Goal: Find specific page/section: Find specific page/section

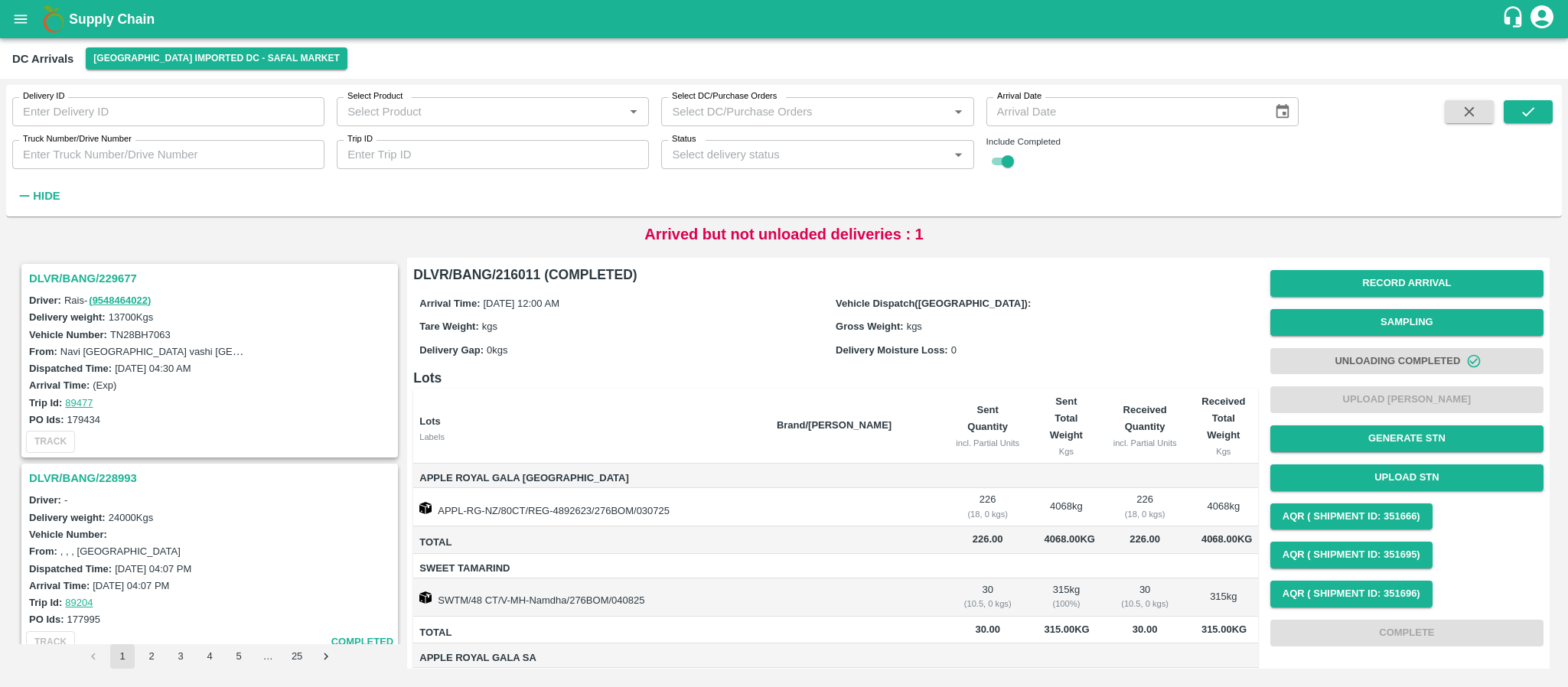
scroll to position [4554, 0]
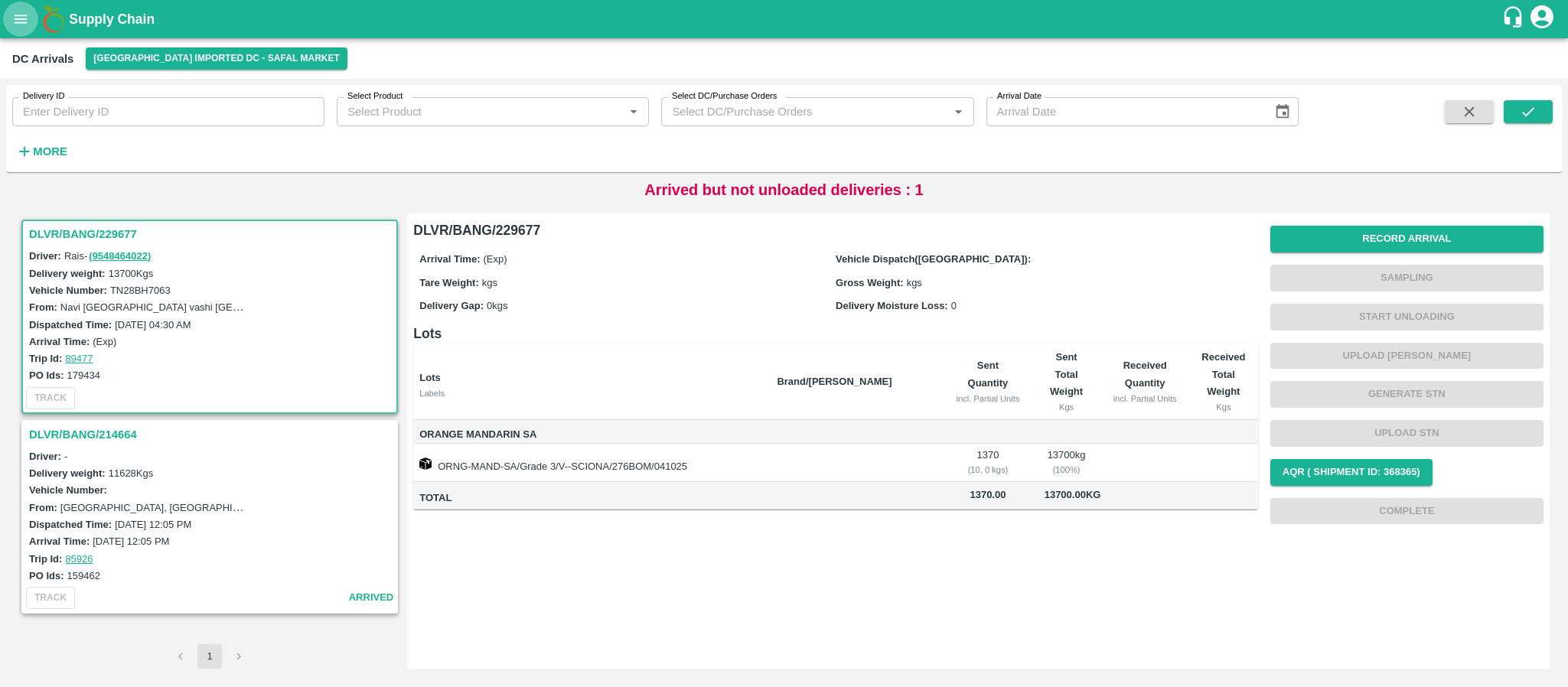
click at [26, 15] on icon "open drawer" at bounding box center [21, 19] width 13 height 9
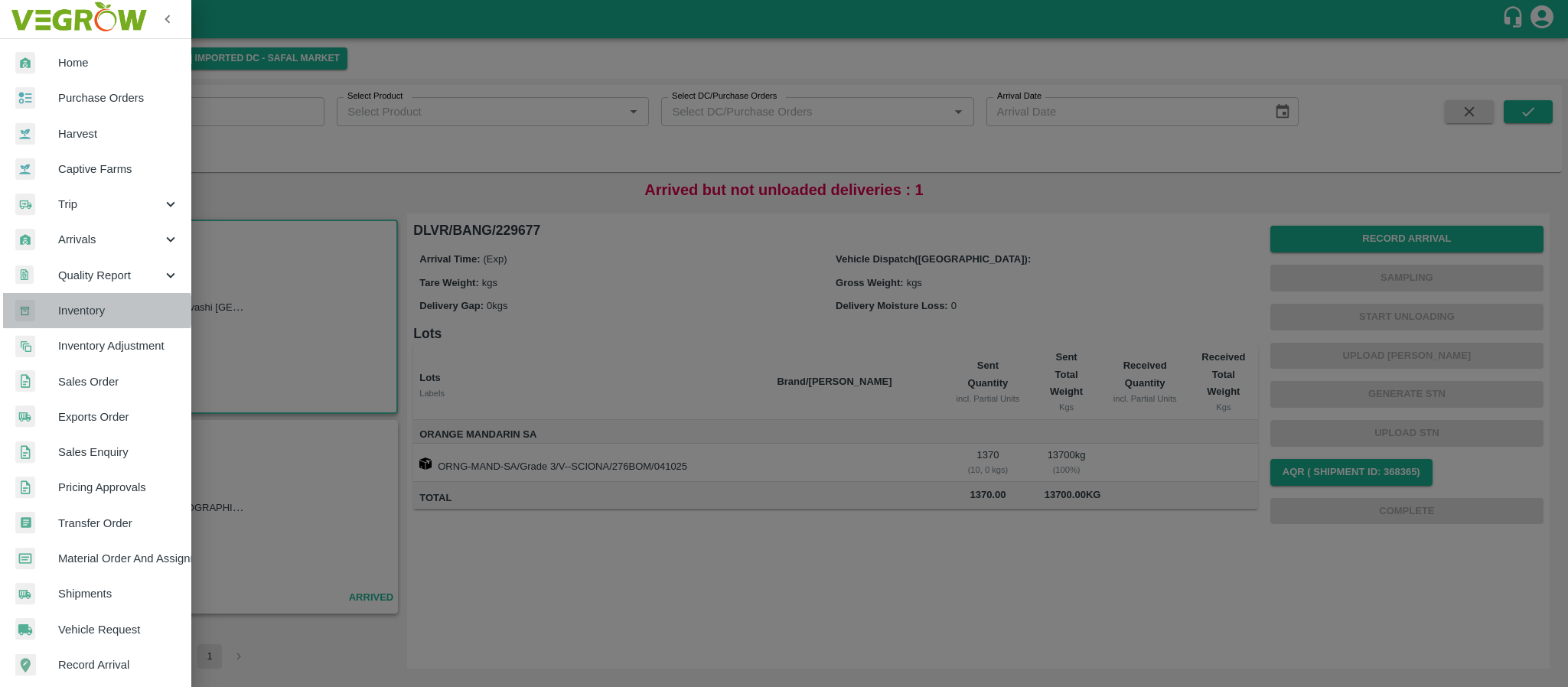
click at [81, 311] on span "Inventory" at bounding box center [118, 310] width 121 height 17
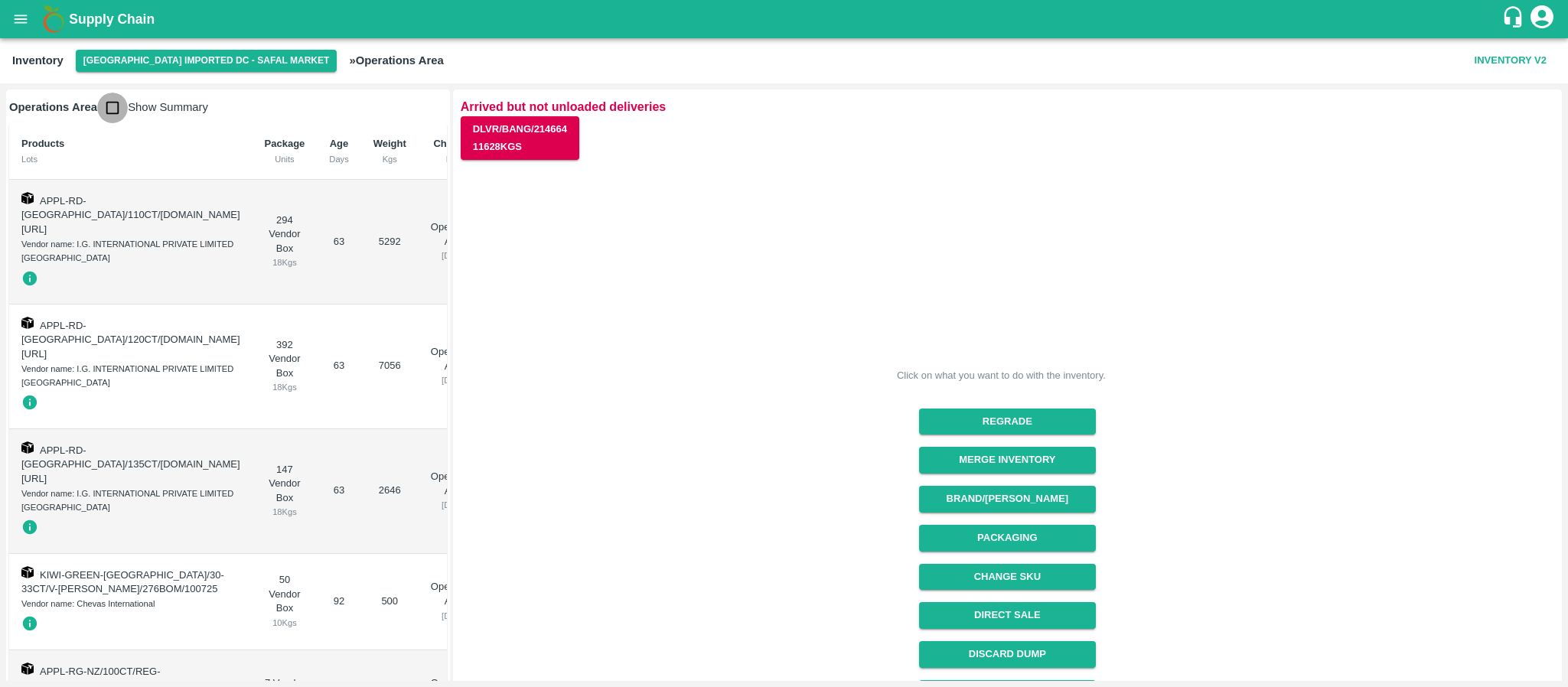
click at [111, 109] on input "checkbox" at bounding box center [112, 108] width 31 height 31
checkbox input "true"
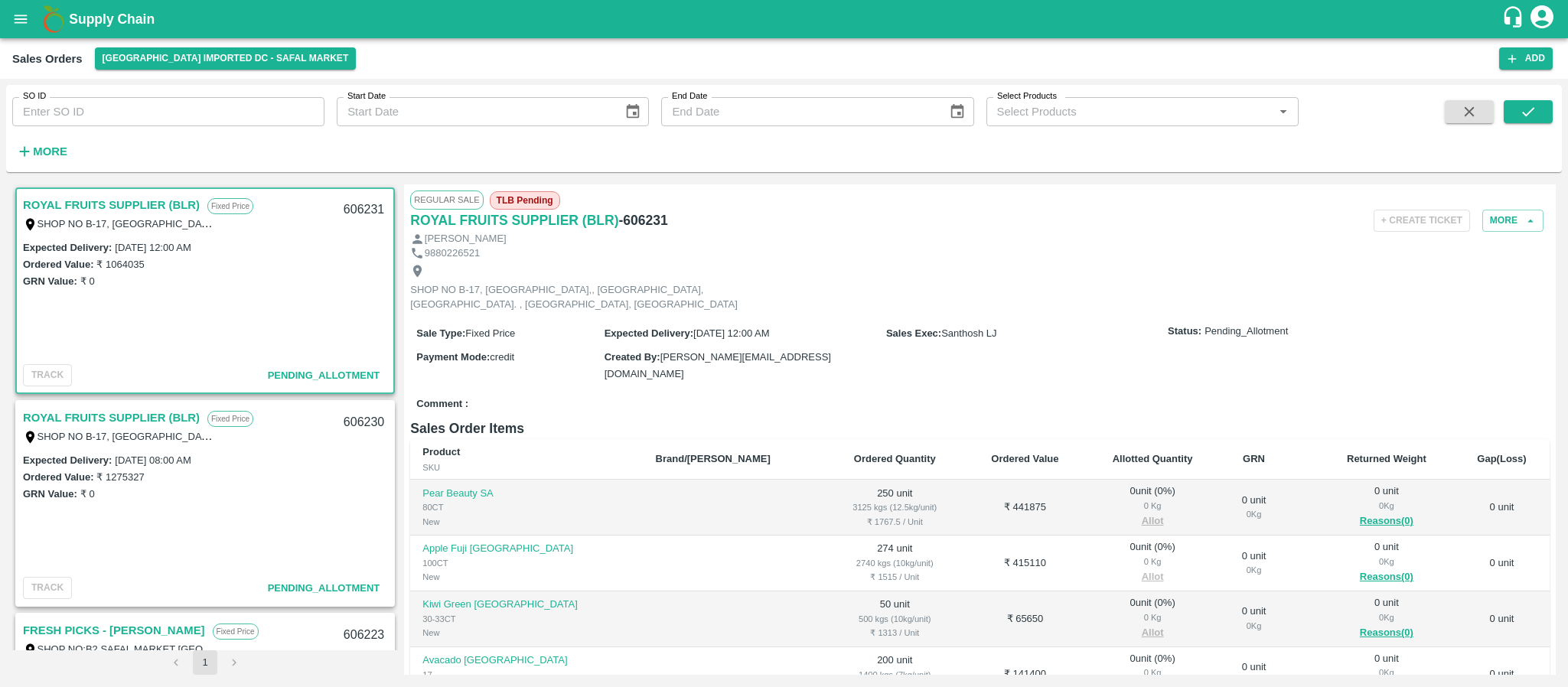
drag, startPoint x: 398, startPoint y: 273, endPoint x: 307, endPoint y: 288, distance: 92.2
click at [307, 288] on div "ROYAL FRUITS SUPPLIER (BLR) Fixed Price SHOP NO B-17, SAFAL MARKET COMPLEX,, KH…" at bounding box center [784, 430] width 1544 height 490
click at [307, 288] on div "GRN Value: ₹ 0" at bounding box center [205, 280] width 364 height 17
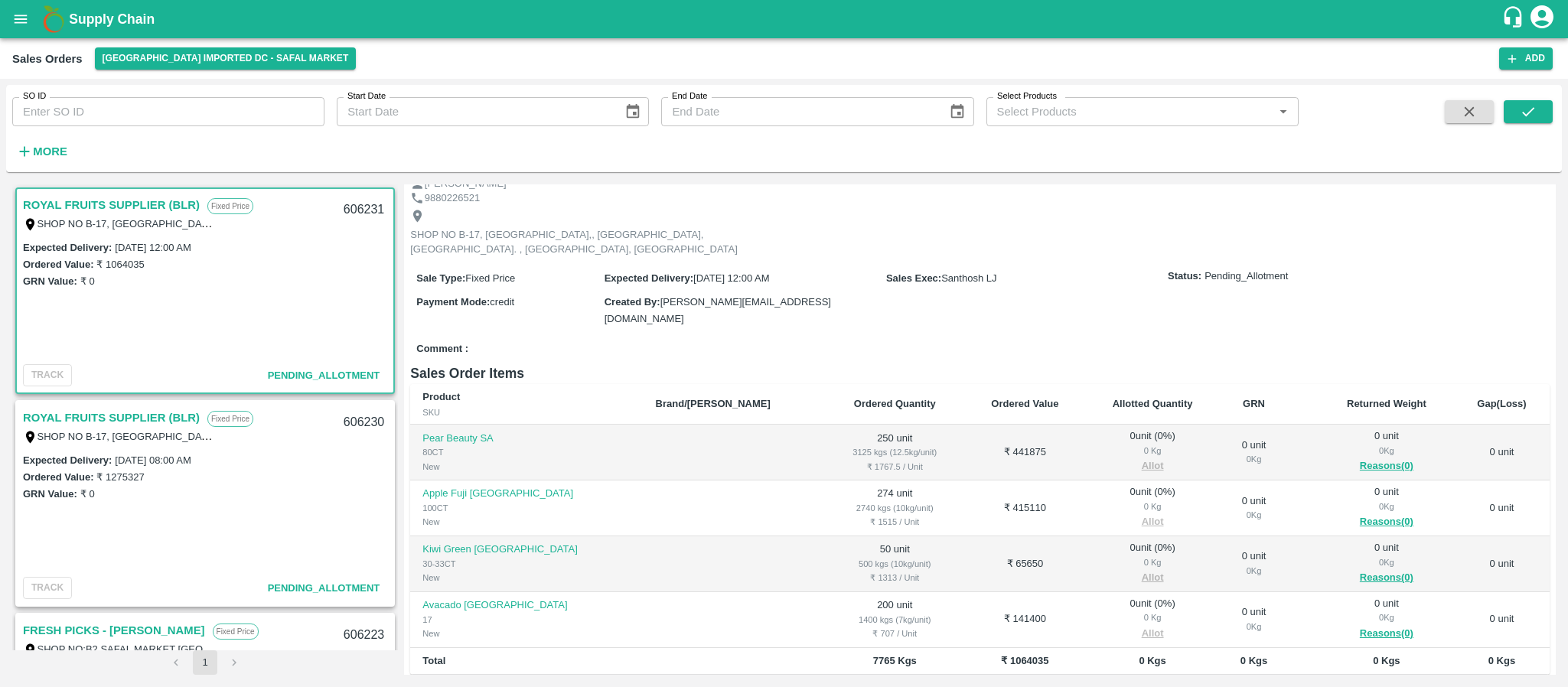
scroll to position [56, 0]
